Goal: Task Accomplishment & Management: Use online tool/utility

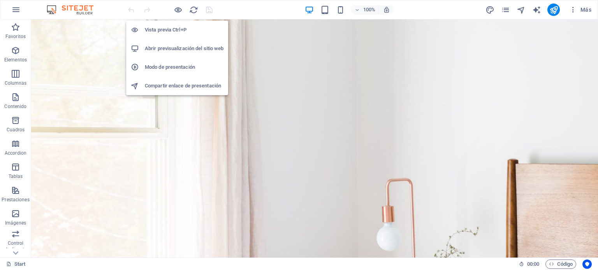
click at [186, 50] on h6 "Abrir previsualización del sitio web" at bounding box center [184, 48] width 79 height 9
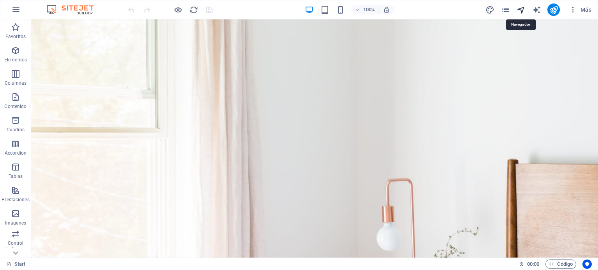
click at [520, 7] on icon "navigator" at bounding box center [520, 9] width 9 height 9
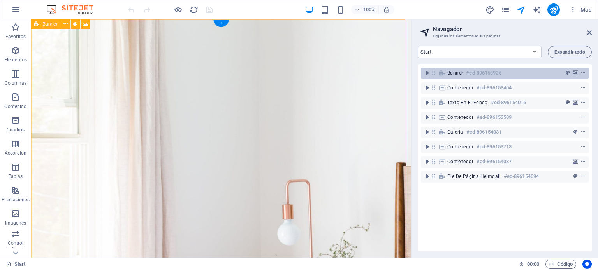
click at [453, 70] on span "Banner" at bounding box center [455, 73] width 16 height 6
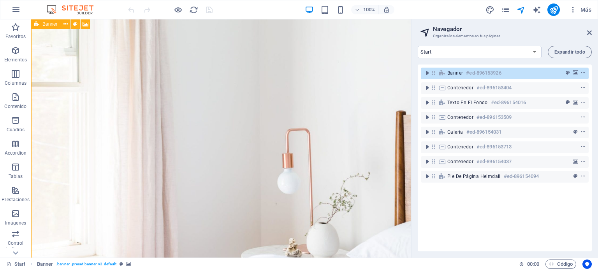
click at [453, 70] on span "Banner" at bounding box center [455, 73] width 16 height 6
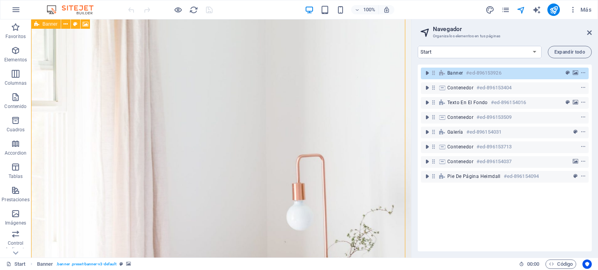
select select "vh"
select select "header"
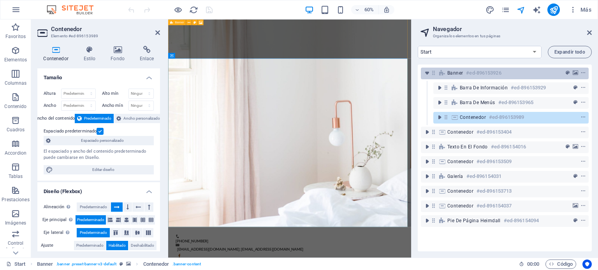
click at [491, 74] on h6 "#ed-896153926" at bounding box center [483, 72] width 35 height 9
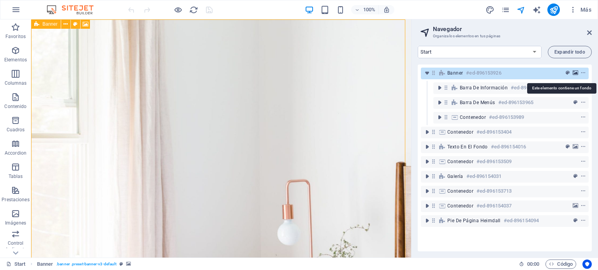
click at [574, 73] on icon "background" at bounding box center [574, 72] width 5 height 5
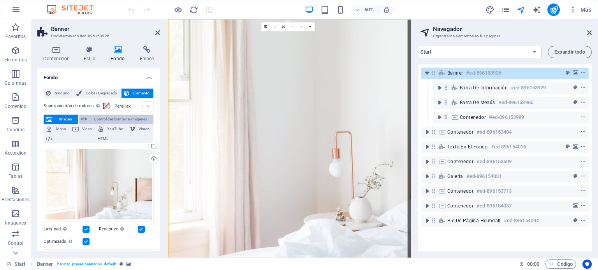
click at [118, 119] on span "Control deslizante de imágenes" at bounding box center [119, 119] width 61 height 9
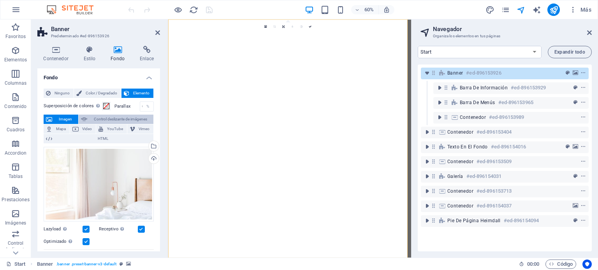
select select "ms"
select select "s"
select select "progressive"
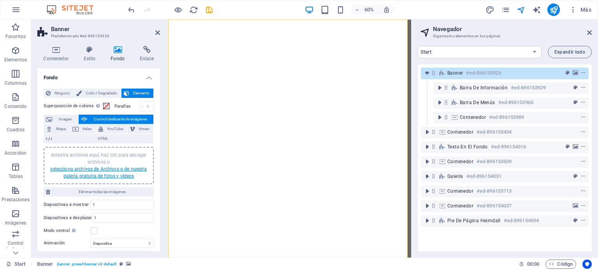
click at [98, 171] on link "selecciona archivos de Archivos o de nuestra galería gratuita de fotos y vídeos" at bounding box center [98, 173] width 96 height 12
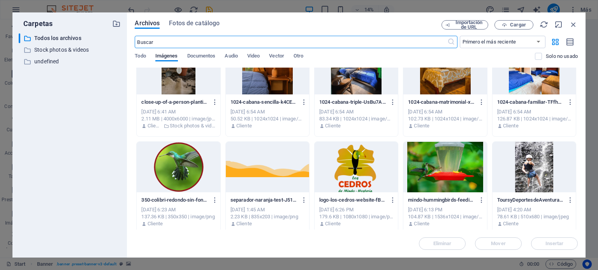
scroll to position [156, 0]
